Goal: Information Seeking & Learning: Learn about a topic

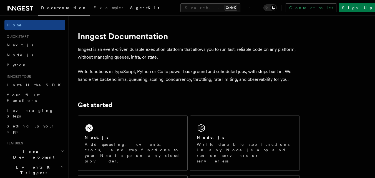
click at [130, 9] on span "AgentKit" at bounding box center [144, 8] width 29 height 4
click at [19, 43] on link "Next.js" at bounding box center [34, 45] width 61 height 10
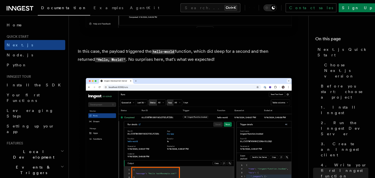
scroll to position [2223, 0]
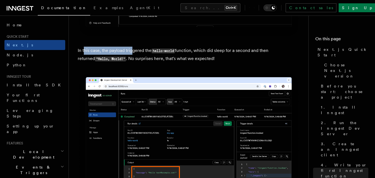
drag, startPoint x: 83, startPoint y: 50, endPoint x: 134, endPoint y: 53, distance: 50.7
click at [134, 53] on p "In this case, the payload triggered the hello-world function, which did sleep f…" at bounding box center [189, 55] width 222 height 16
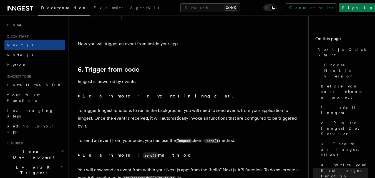
scroll to position [2806, 0]
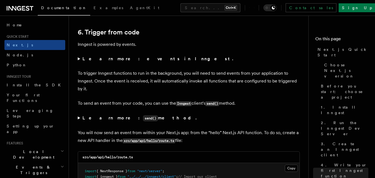
click at [79, 59] on summary "Learn more: events in Inngest." at bounding box center [189, 59] width 222 height 8
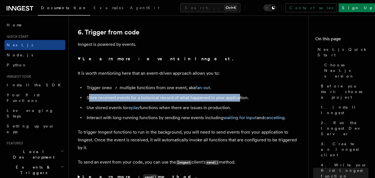
drag, startPoint x: 88, startPoint y: 95, endPoint x: 238, endPoint y: 97, distance: 149.5
click at [238, 97] on li "Store received events for a historical record of what happened in your applicat…" at bounding box center [192, 98] width 215 height 8
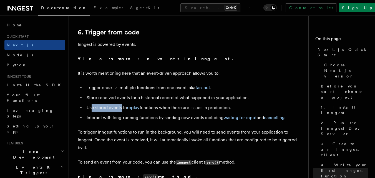
drag, startPoint x: 92, startPoint y: 107, endPoint x: 122, endPoint y: 107, distance: 29.7
click at [122, 107] on li "Use stored events to replay functions when there are issues in production." at bounding box center [192, 108] width 215 height 8
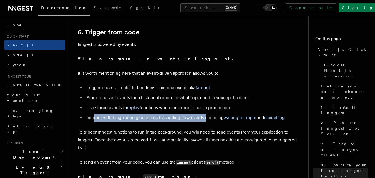
drag, startPoint x: 94, startPoint y: 119, endPoint x: 206, endPoint y: 117, distance: 112.6
click at [206, 117] on li "Interact with long-running functions by sending new events including waiting fo…" at bounding box center [192, 118] width 215 height 8
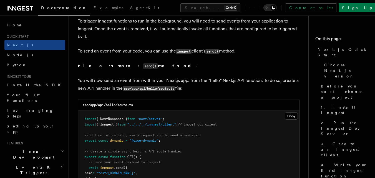
scroll to position [2945, 0]
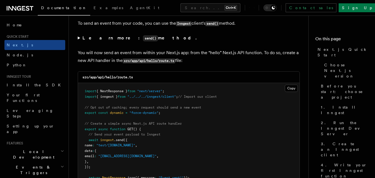
click at [79, 38] on summary "Learn more: send() method." at bounding box center [189, 38] width 222 height 8
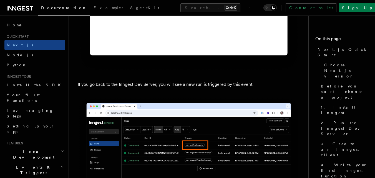
scroll to position [3362, 0]
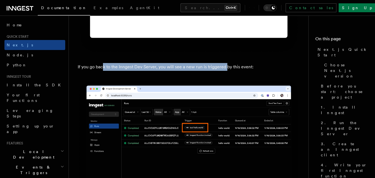
drag, startPoint x: 142, startPoint y: 73, endPoint x: 227, endPoint y: 64, distance: 85.2
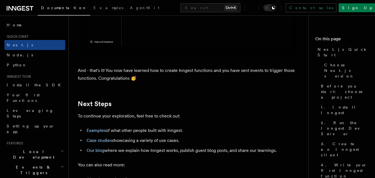
scroll to position [3529, 0]
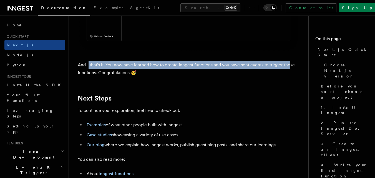
drag, startPoint x: 89, startPoint y: 73, endPoint x: 290, endPoint y: 72, distance: 200.6
click at [290, 72] on p "And - that's it! You now have learned how to create Inngest functions and you h…" at bounding box center [189, 69] width 222 height 16
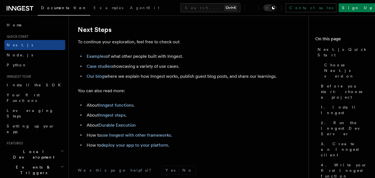
scroll to position [3612, 0]
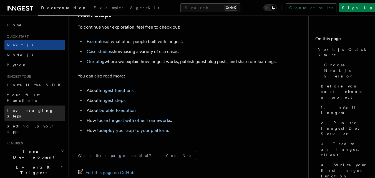
click at [15, 108] on span "Leveraging Steps" at bounding box center [30, 113] width 47 height 10
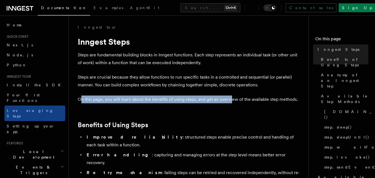
drag, startPoint x: 81, startPoint y: 99, endPoint x: 232, endPoint y: 97, distance: 150.9
click at [232, 97] on p "On this page, you will learn about the benefits of using steps, and get an over…" at bounding box center [189, 100] width 222 height 8
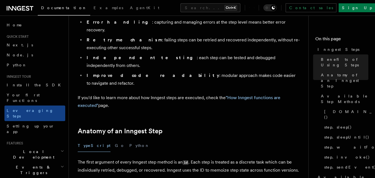
scroll to position [195, 0]
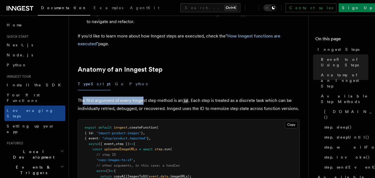
drag, startPoint x: 84, startPoint y: 69, endPoint x: 143, endPoint y: 71, distance: 59.8
click at [143, 97] on p "The first argument of every Inngest step method is an id . Each step is treated…" at bounding box center [189, 105] width 222 height 16
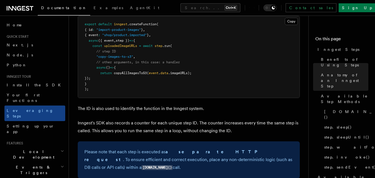
scroll to position [306, 0]
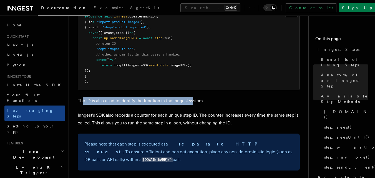
drag, startPoint x: 82, startPoint y: 69, endPoint x: 194, endPoint y: 69, distance: 111.4
click at [194, 97] on p "The ID is also used to identify the function in the Inngest system." at bounding box center [189, 101] width 222 height 8
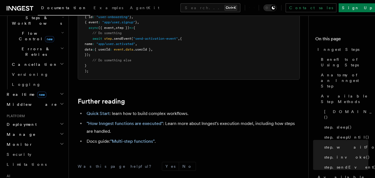
scroll to position [195, 0]
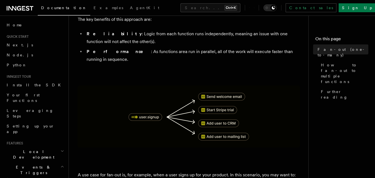
scroll to position [83, 0]
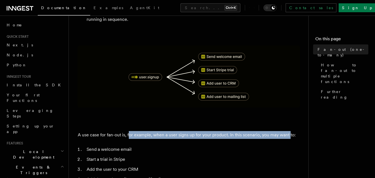
drag, startPoint x: 129, startPoint y: 128, endPoint x: 290, endPoint y: 127, distance: 160.1
click at [290, 131] on p "A use case for fan-out is, for example, when a user signs up for your product. …" at bounding box center [189, 135] width 222 height 8
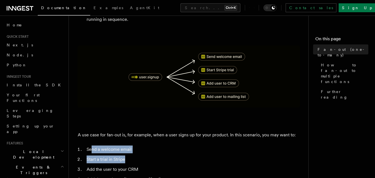
drag, startPoint x: 91, startPoint y: 141, endPoint x: 126, endPoint y: 151, distance: 36.3
click at [126, 151] on ol "Send a welcome email Start a trial in Stripe Add the user to your CRM Add the u…" at bounding box center [189, 165] width 222 height 38
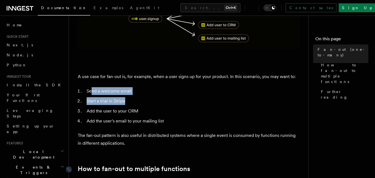
scroll to position [167, 0]
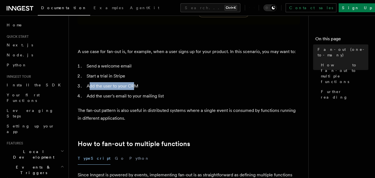
drag, startPoint x: 90, startPoint y: 78, endPoint x: 135, endPoint y: 80, distance: 45.4
click at [135, 82] on li "Add the user to your CRM" at bounding box center [192, 86] width 215 height 8
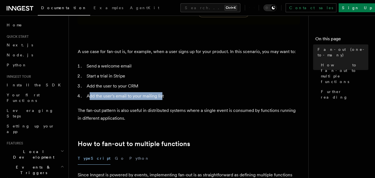
drag, startPoint x: 90, startPoint y: 88, endPoint x: 161, endPoint y: 88, distance: 71.1
click at [161, 92] on li "Add the user's email to your mailing list" at bounding box center [192, 96] width 215 height 8
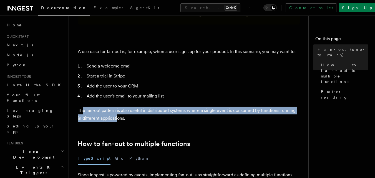
drag, startPoint x: 82, startPoint y: 104, endPoint x: 113, endPoint y: 109, distance: 31.2
click at [113, 109] on p "The fan-out pattern is also useful in distributed systems where a single event …" at bounding box center [189, 115] width 222 height 16
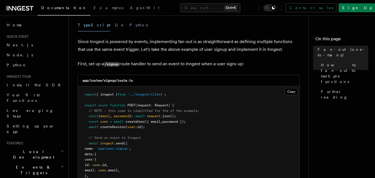
scroll to position [306, 0]
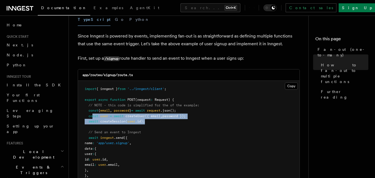
drag, startPoint x: 94, startPoint y: 107, endPoint x: 210, endPoint y: 114, distance: 116.1
click at [210, 114] on pre "import { inngest } from '../inngest/client' ; export async function POST (reque…" at bounding box center [189, 143] width 222 height 125
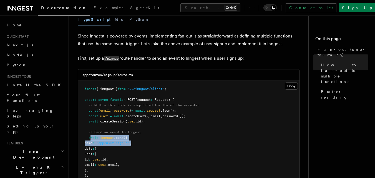
drag, startPoint x: 91, startPoint y: 129, endPoint x: 150, endPoint y: 134, distance: 59.4
click at [150, 134] on pre "import { inngest } from '../inngest/client' ; export async function POST (reque…" at bounding box center [189, 143] width 222 height 125
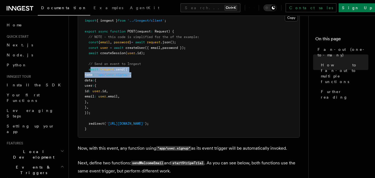
scroll to position [389, 0]
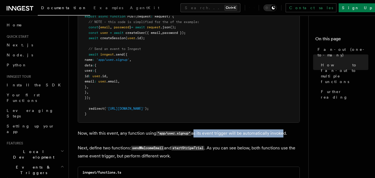
drag, startPoint x: 195, startPoint y: 125, endPoint x: 284, endPoint y: 123, distance: 89.5
click at [284, 129] on p "Now, with this event, any function using "app/user.signup" as its event trigger…" at bounding box center [189, 133] width 222 height 8
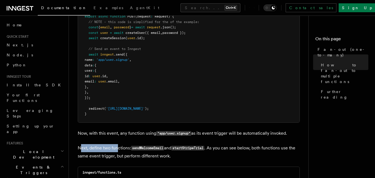
drag, startPoint x: 82, startPoint y: 140, endPoint x: 119, endPoint y: 140, distance: 36.7
click at [119, 144] on p "Next, define two functions: sendWelcomeEmail and startStripeTrial . As you can …" at bounding box center [189, 152] width 222 height 16
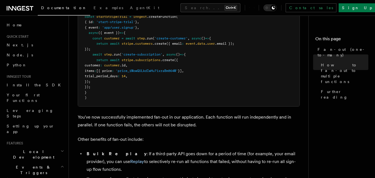
scroll to position [667, 0]
